Goal: Task Accomplishment & Management: Complete application form

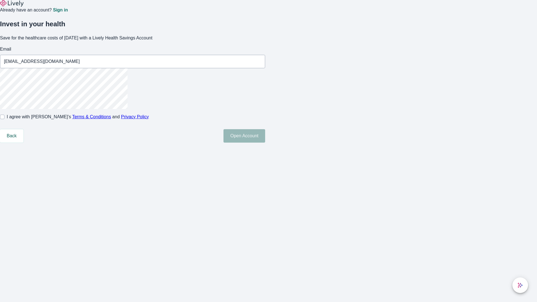
click at [4, 119] on input "I agree with Lively’s Terms & Conditions and Privacy Policy" at bounding box center [2, 117] width 4 height 4
checkbox input "true"
click at [265, 143] on button "Open Account" at bounding box center [245, 135] width 42 height 13
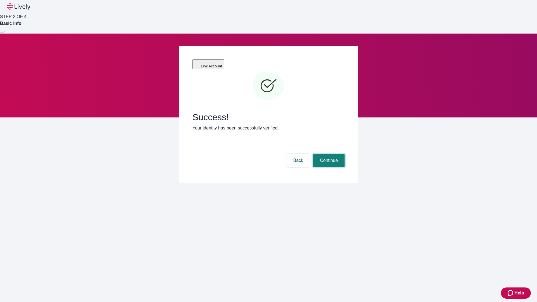
click at [328, 154] on button "Continue" at bounding box center [329, 160] width 31 height 13
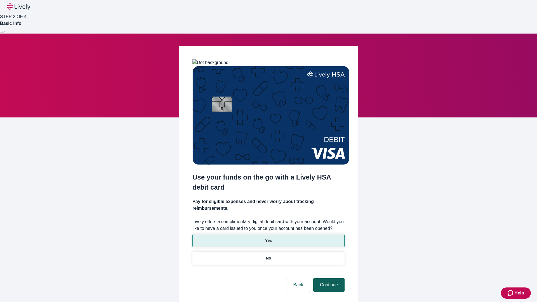
click at [328, 279] on button "Continue" at bounding box center [329, 285] width 31 height 13
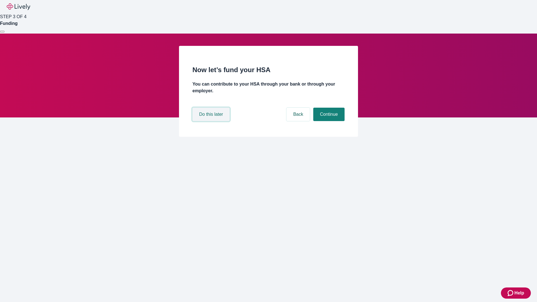
click at [212, 121] on button "Do this later" at bounding box center [211, 114] width 37 height 13
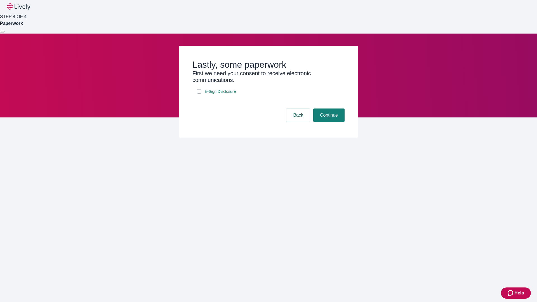
click at [199, 94] on input "E-Sign Disclosure" at bounding box center [199, 91] width 4 height 4
checkbox input "true"
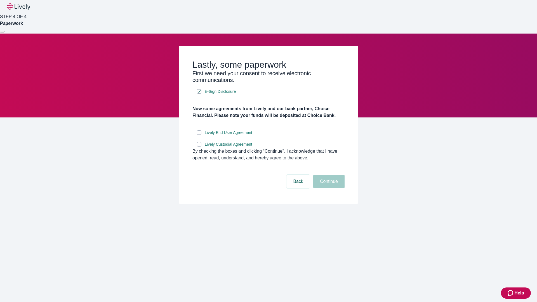
click at [199, 135] on input "Lively End User Agreement" at bounding box center [199, 132] width 4 height 4
checkbox input "true"
click at [199, 147] on input "Lively Custodial Agreement" at bounding box center [199, 144] width 4 height 4
checkbox input "true"
click at [328, 188] on button "Continue" at bounding box center [329, 181] width 31 height 13
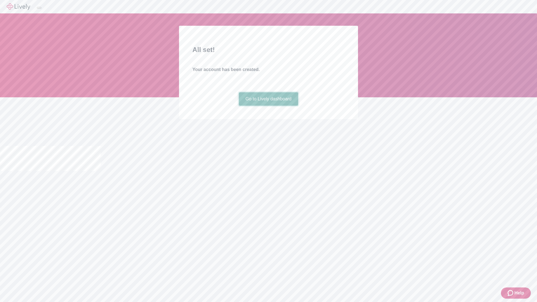
click at [268, 106] on link "Go to Lively dashboard" at bounding box center [269, 98] width 60 height 13
